Goal: Task Accomplishment & Management: Use online tool/utility

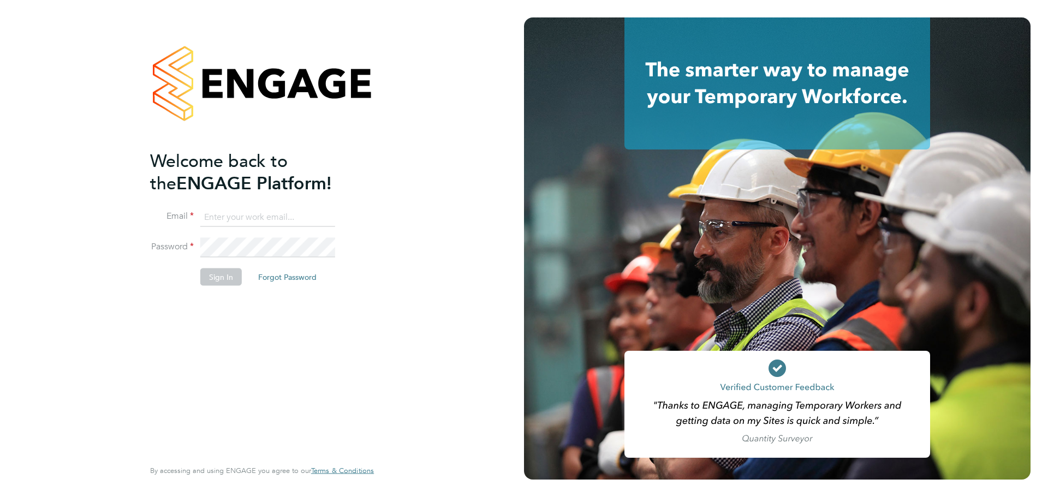
type input "[EMAIL_ADDRESS][PERSON_NAME][DOMAIN_NAME]"
click at [217, 272] on button "Sign In" at bounding box center [220, 277] width 41 height 17
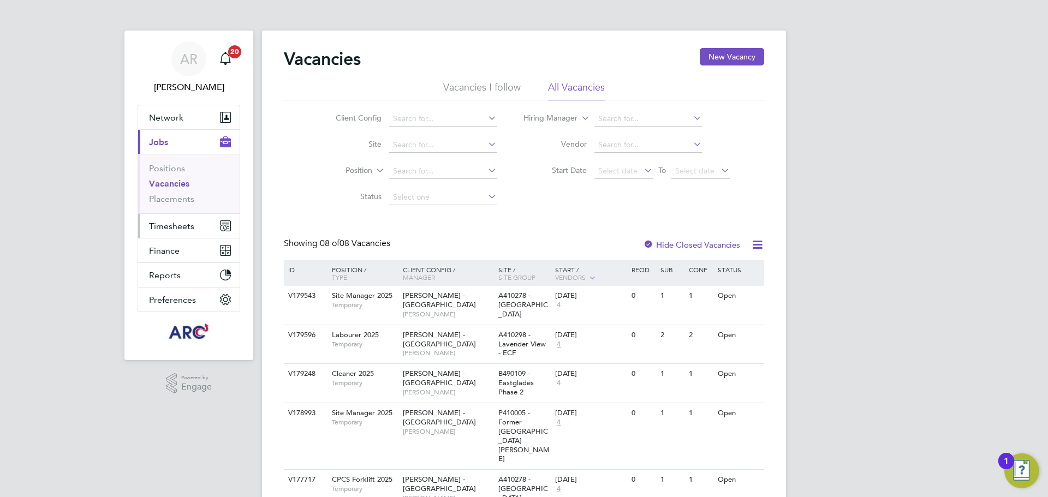
click at [165, 225] on span "Timesheets" at bounding box center [171, 226] width 45 height 10
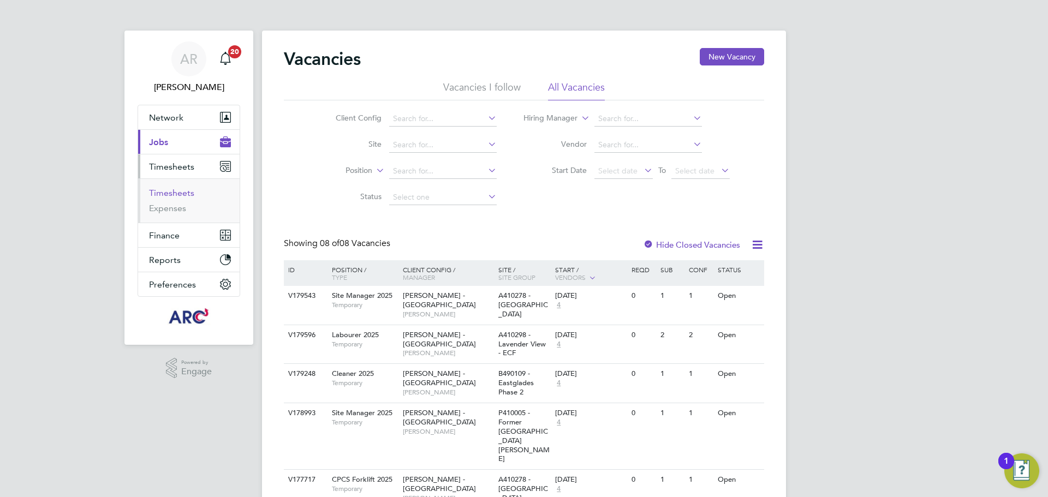
click at [182, 190] on link "Timesheets" at bounding box center [171, 193] width 45 height 10
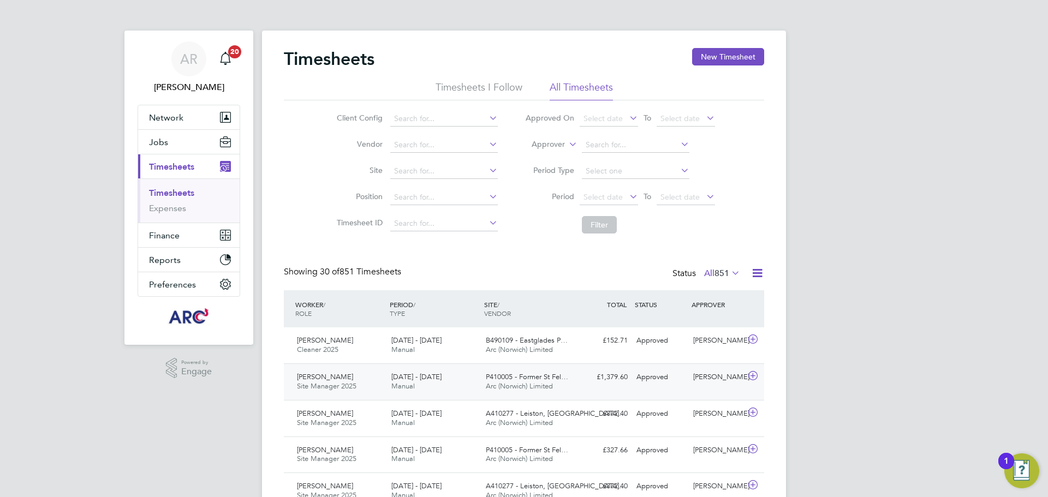
click at [582, 379] on div "£1,379.60 Approved" at bounding box center [603, 377] width 57 height 18
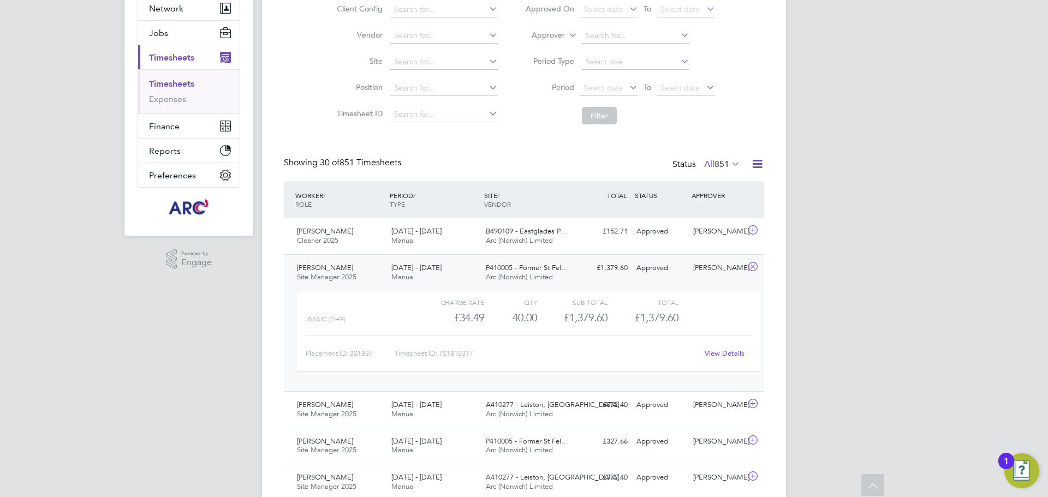
drag, startPoint x: 354, startPoint y: 273, endPoint x: 361, endPoint y: 273, distance: 7.1
click at [354, 273] on span "Site Manager 2025" at bounding box center [327, 276] width 60 height 9
